Goal: Task Accomplishment & Management: Complete application form

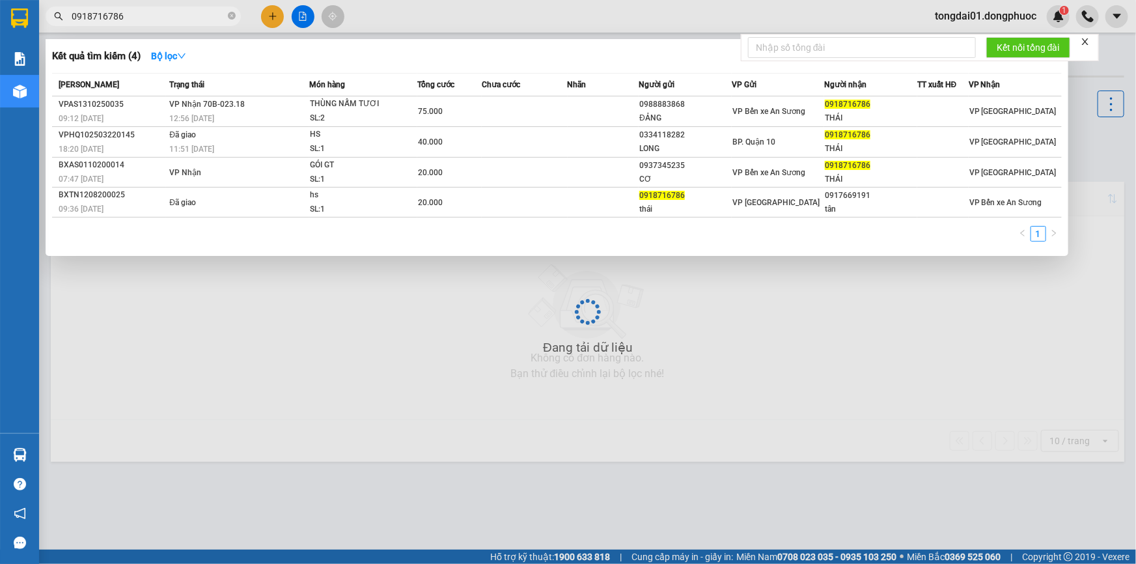
click at [191, 17] on input "0918716786" at bounding box center [149, 16] width 154 height 14
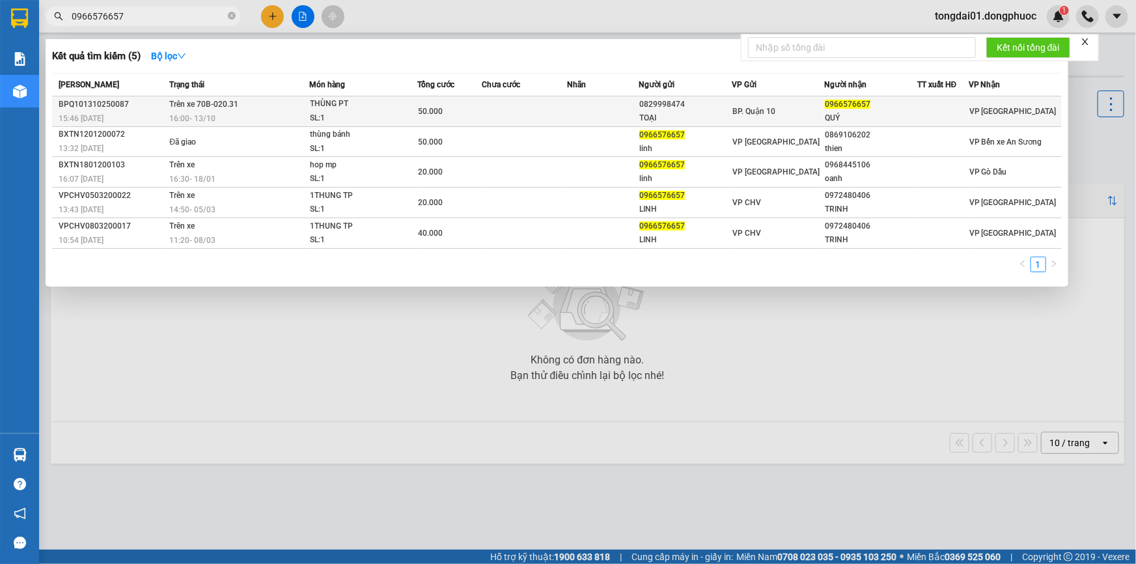
type input "0966576657"
click at [296, 117] on div "16:00 [DATE]" at bounding box center [238, 118] width 139 height 14
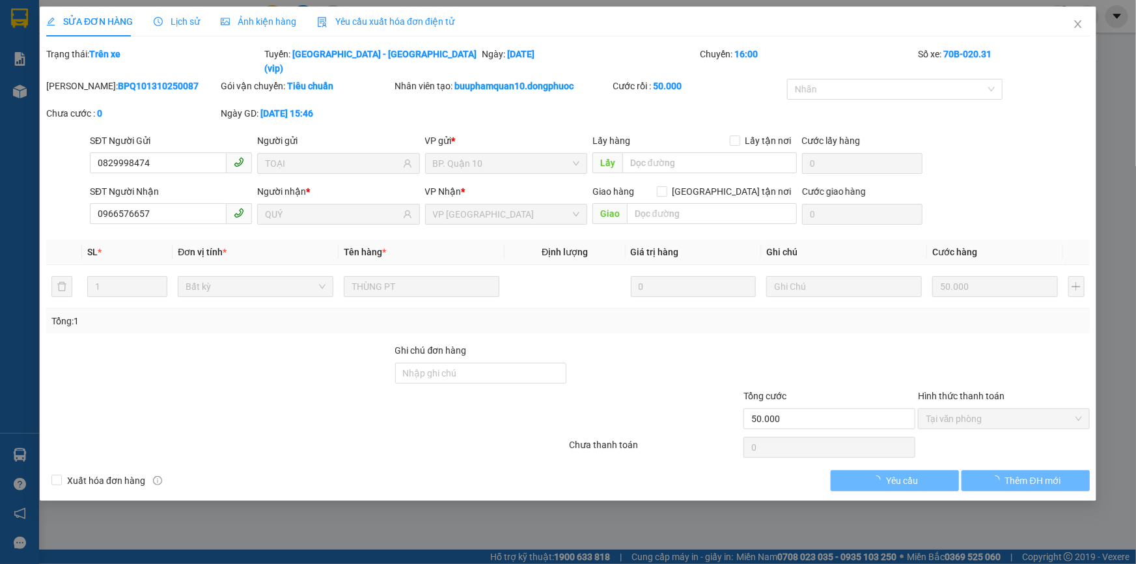
type input "0829998474"
type input "TOẠI"
type input "0966576657"
type input "QUÝ"
type input "50.000"
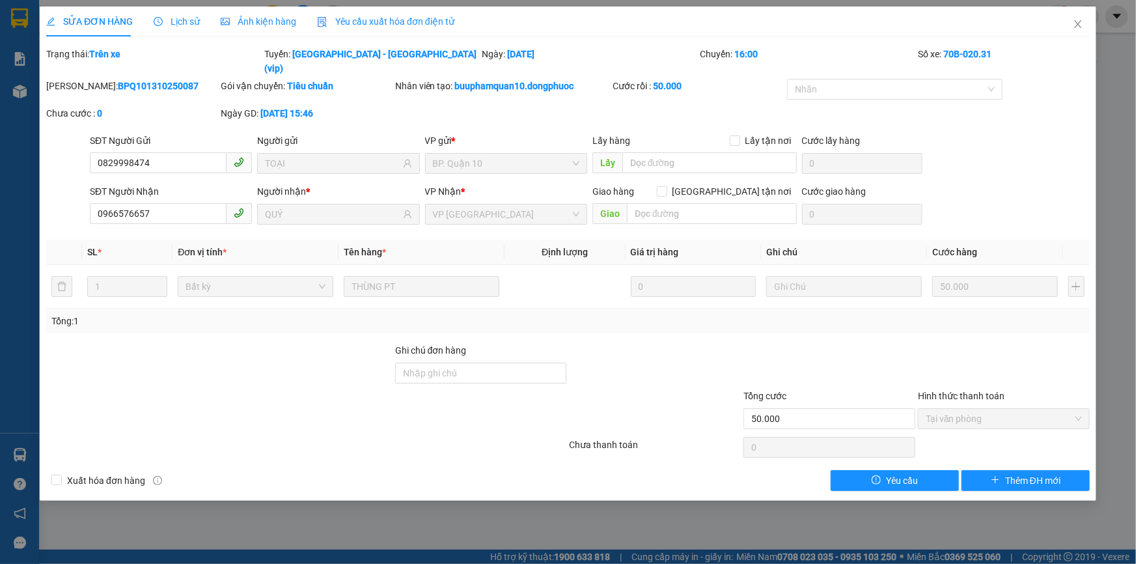
click at [176, 16] on span "Lịch sử" at bounding box center [177, 21] width 46 height 10
